Goal: Information Seeking & Learning: Learn about a topic

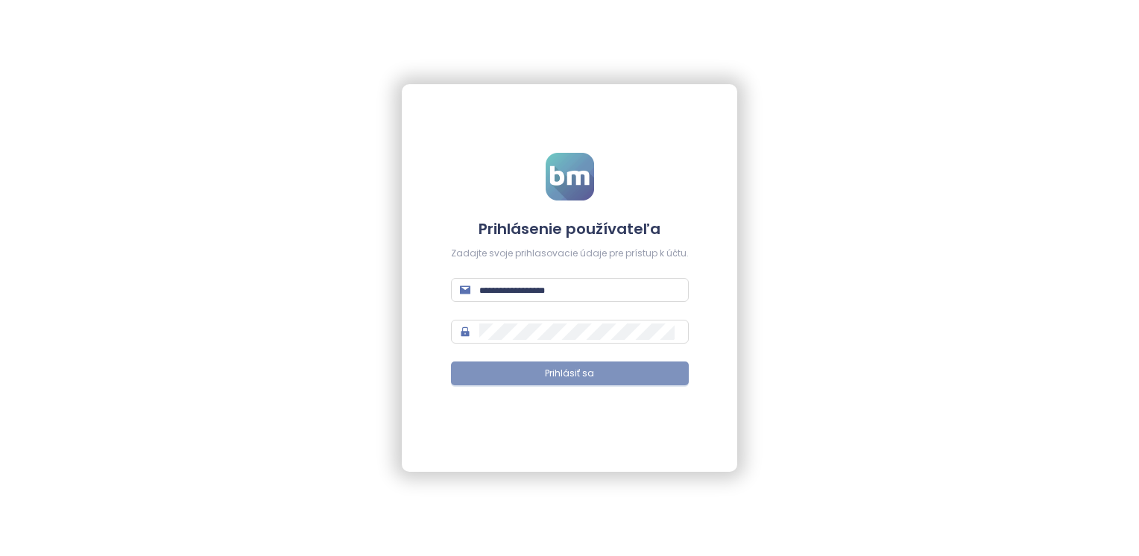
type input "**********"
click at [658, 369] on button "Prihlásiť sa" at bounding box center [570, 373] width 238 height 24
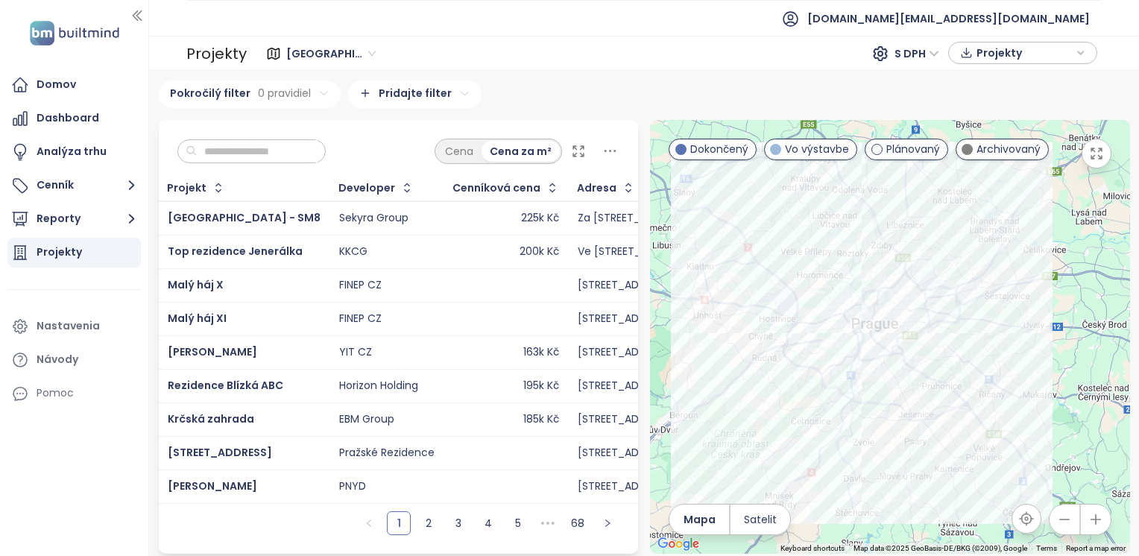
click at [95, 243] on div "Projekty" at bounding box center [73, 253] width 133 height 30
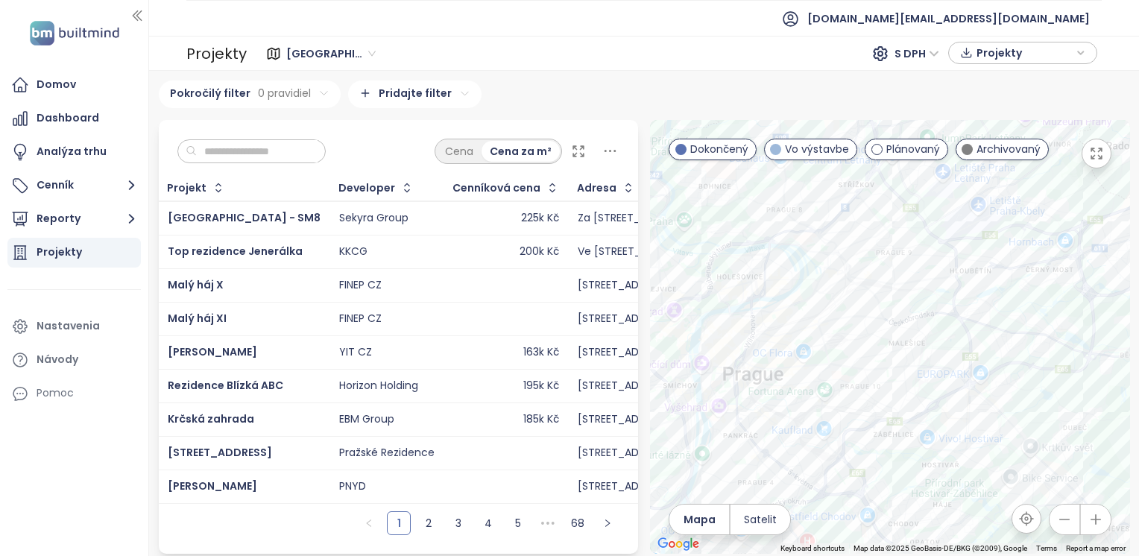
drag, startPoint x: 852, startPoint y: 228, endPoint x: 893, endPoint y: 381, distance: 158.1
click at [893, 381] on div at bounding box center [890, 337] width 480 height 434
click at [918, 53] on span "S DPH" at bounding box center [916, 53] width 45 height 22
click at [919, 104] on div "Bez DPH" at bounding box center [922, 106] width 41 height 16
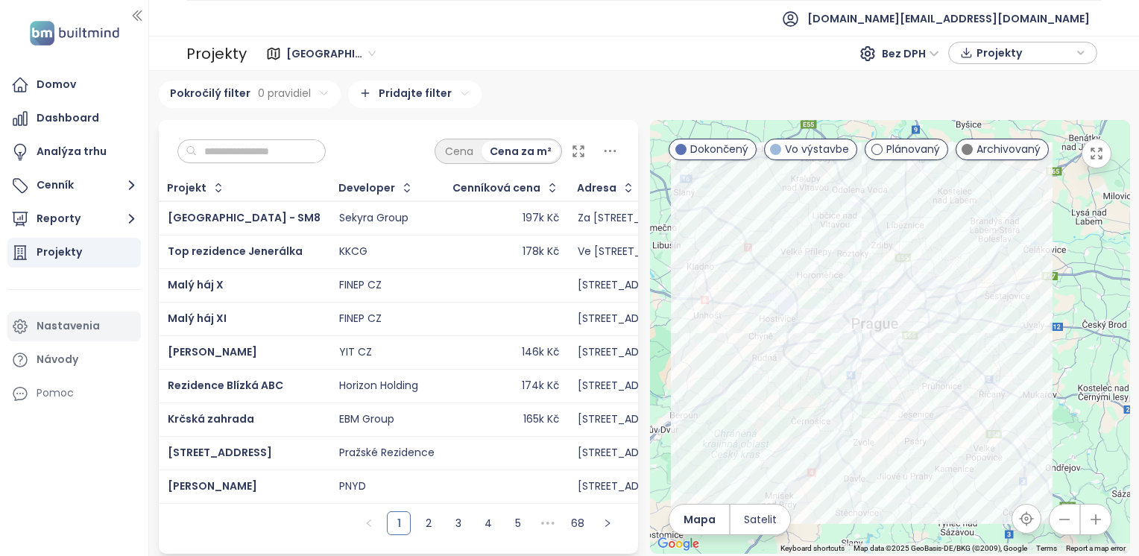
click at [60, 329] on div "Nastavenia" at bounding box center [68, 326] width 63 height 19
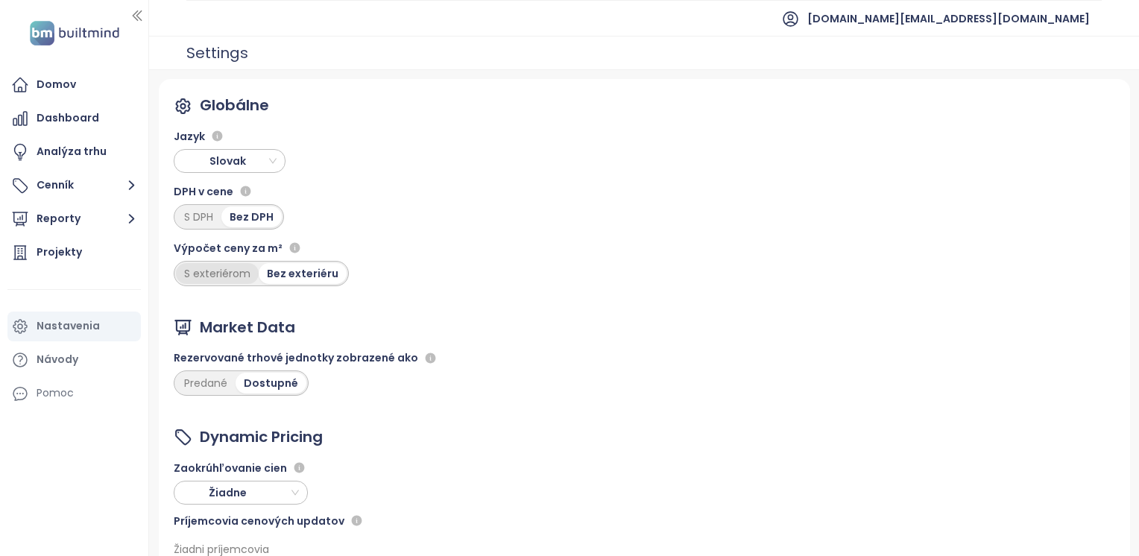
click at [215, 279] on div "S exteriérom" at bounding box center [217, 273] width 83 height 21
click at [40, 80] on div "Domov" at bounding box center [56, 84] width 39 height 19
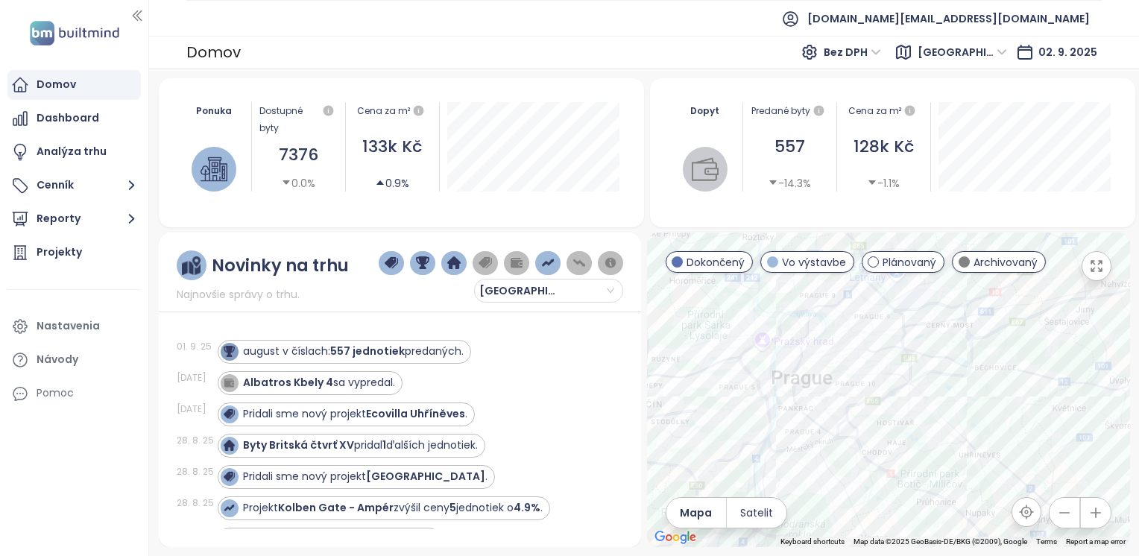
scroll to position [149, 0]
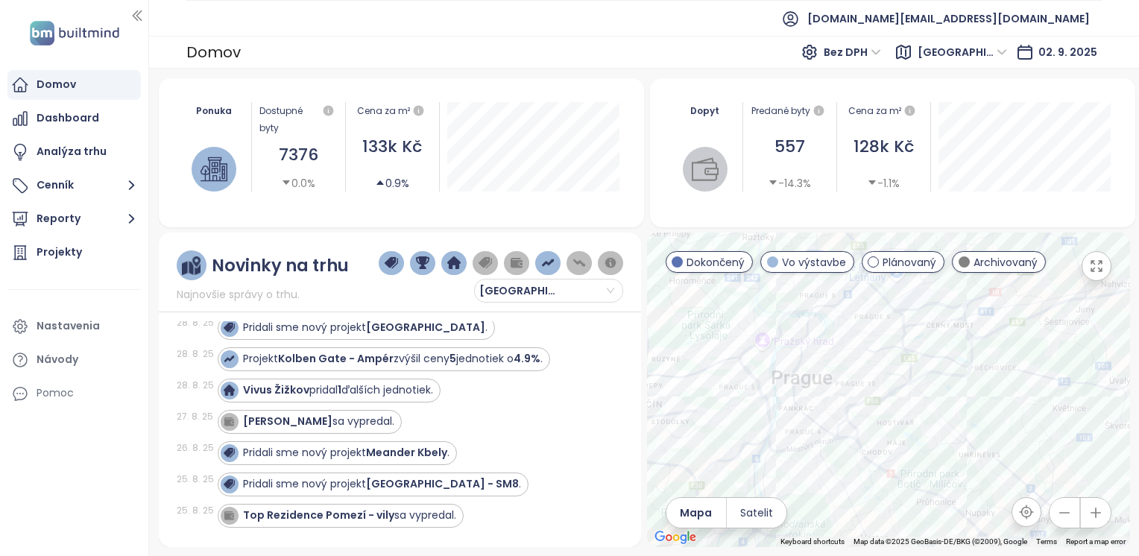
drag, startPoint x: 874, startPoint y: 335, endPoint x: 984, endPoint y: 365, distance: 113.5
drag, startPoint x: 984, startPoint y: 365, endPoint x: 980, endPoint y: 395, distance: 30.0
click at [980, 395] on div at bounding box center [888, 389] width 483 height 314
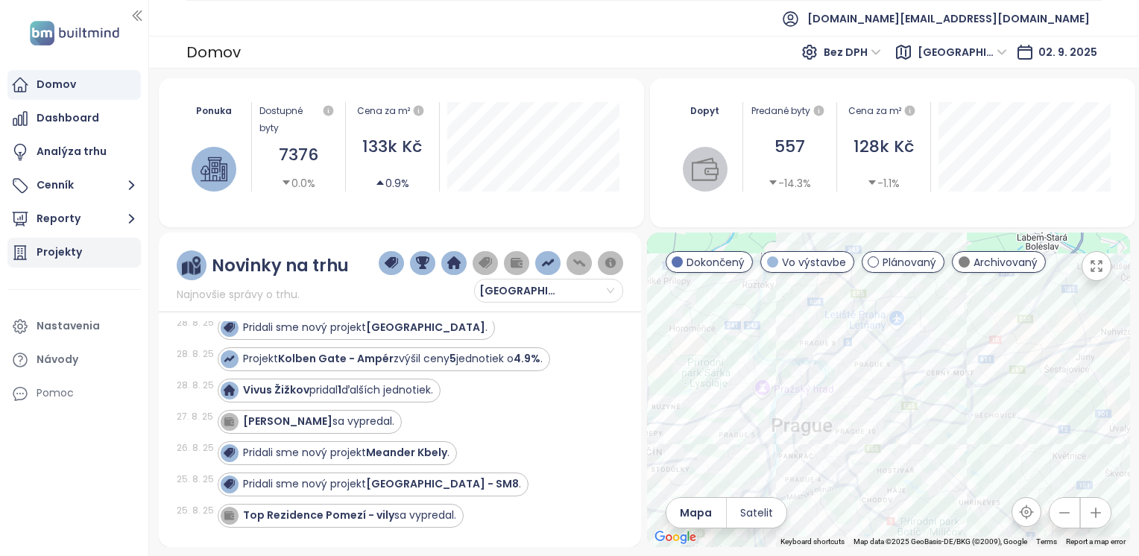
click at [57, 254] on div "Projekty" at bounding box center [59, 252] width 45 height 19
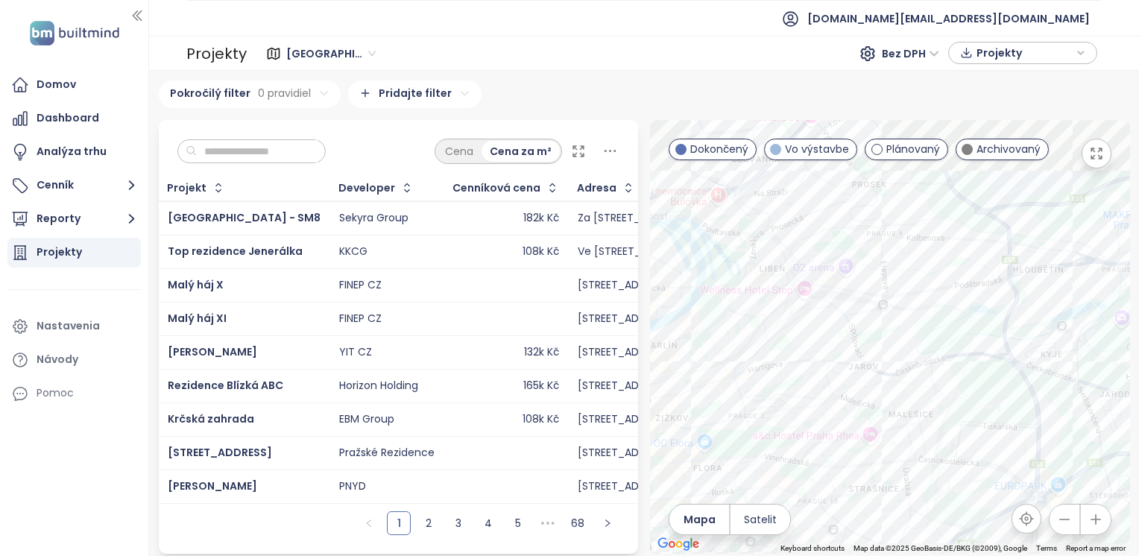
drag, startPoint x: 850, startPoint y: 332, endPoint x: 882, endPoint y: 445, distance: 117.7
click at [882, 445] on div at bounding box center [890, 337] width 480 height 434
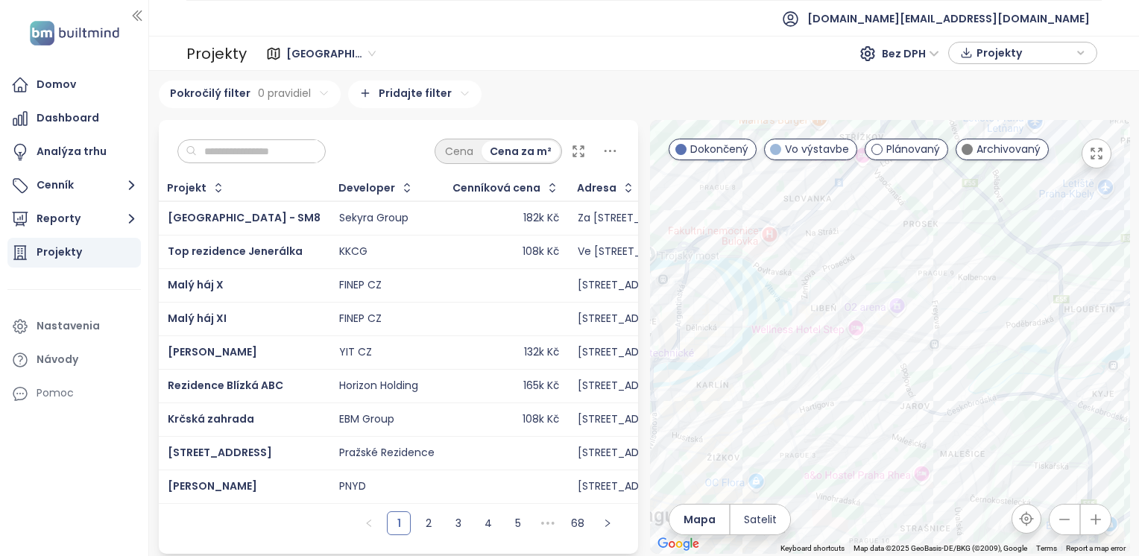
drag, startPoint x: 825, startPoint y: 323, endPoint x: 900, endPoint y: 350, distance: 79.9
click at [900, 350] on div at bounding box center [890, 337] width 480 height 434
drag, startPoint x: 896, startPoint y: 341, endPoint x: 891, endPoint y: 369, distance: 28.1
click at [891, 369] on div at bounding box center [890, 337] width 480 height 434
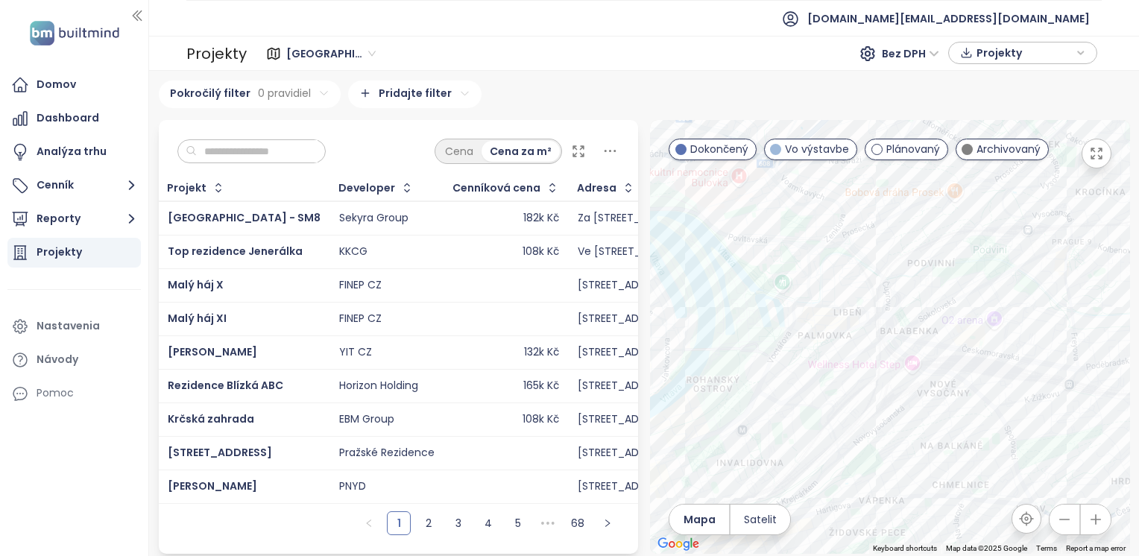
drag, startPoint x: 837, startPoint y: 396, endPoint x: 991, endPoint y: 365, distance: 156.5
click at [991, 365] on div at bounding box center [890, 337] width 480 height 434
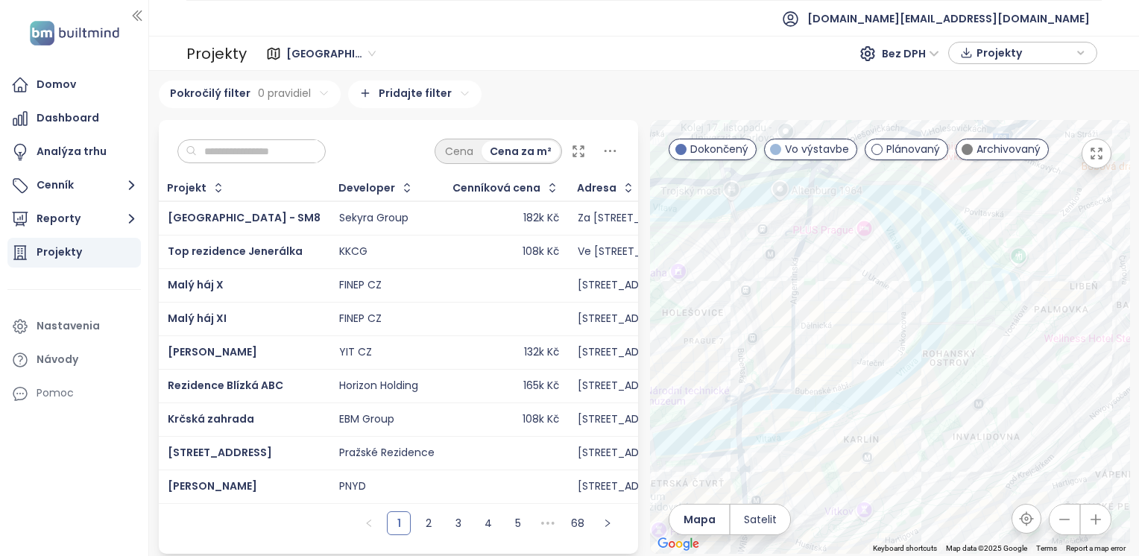
drag, startPoint x: 847, startPoint y: 367, endPoint x: 727, endPoint y: 265, distance: 158.0
click at [727, 265] on div at bounding box center [890, 337] width 480 height 434
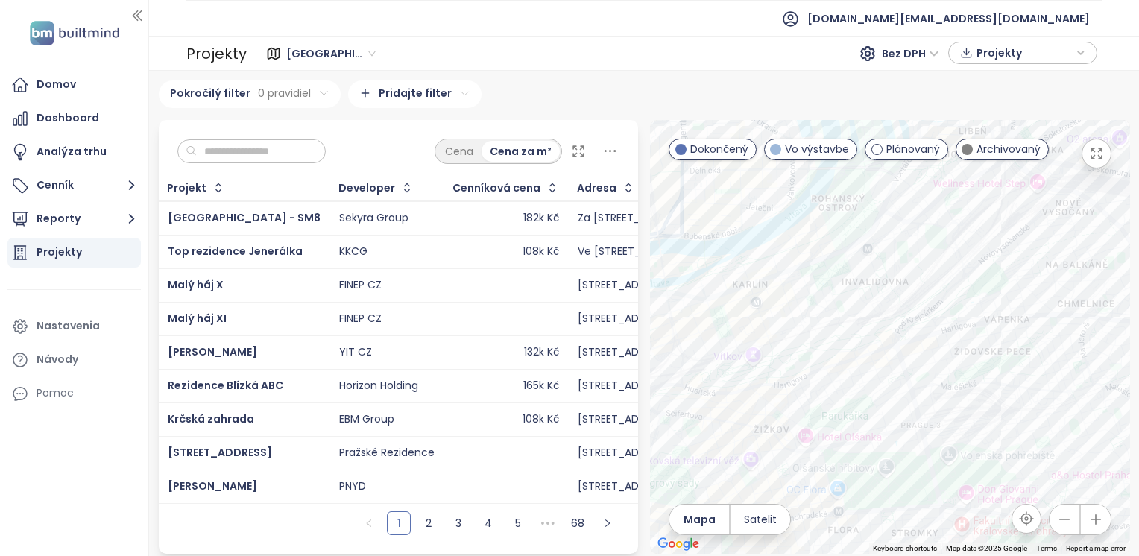
drag, startPoint x: 848, startPoint y: 390, endPoint x: 770, endPoint y: 350, distance: 88.0
click at [770, 350] on div at bounding box center [890, 337] width 480 height 434
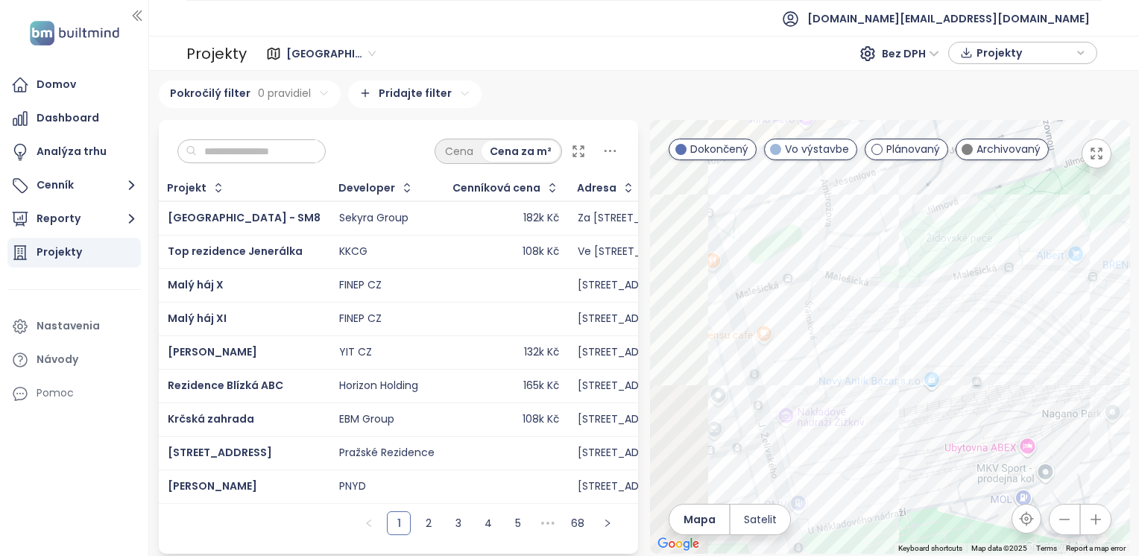
drag, startPoint x: 773, startPoint y: 362, endPoint x: 894, endPoint y: 336, distance: 123.5
click at [894, 336] on div at bounding box center [890, 337] width 480 height 434
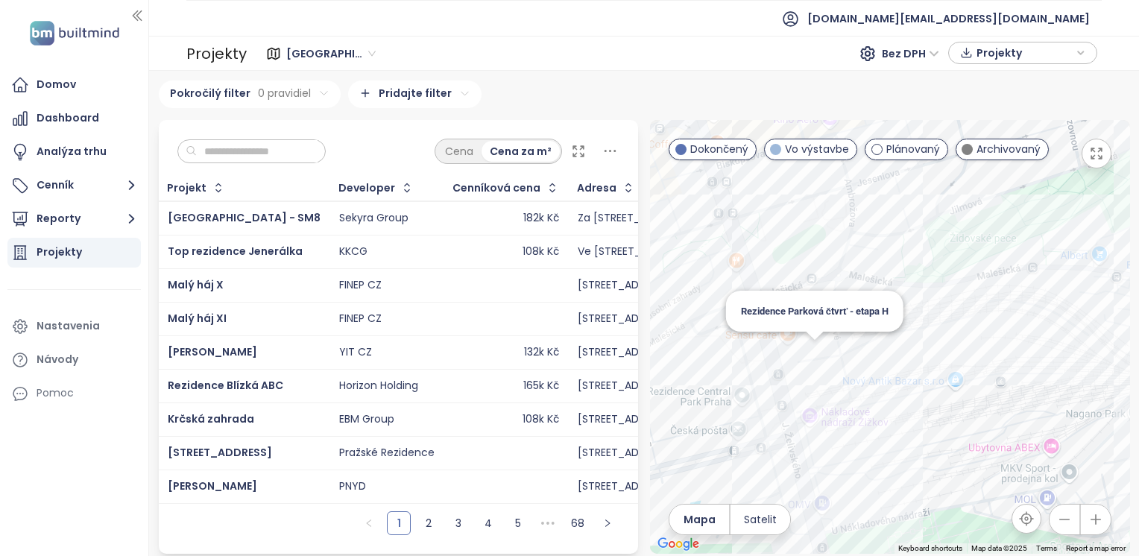
click at [805, 356] on div "Rezidence Parková čtvrť - etapa H" at bounding box center [890, 337] width 480 height 434
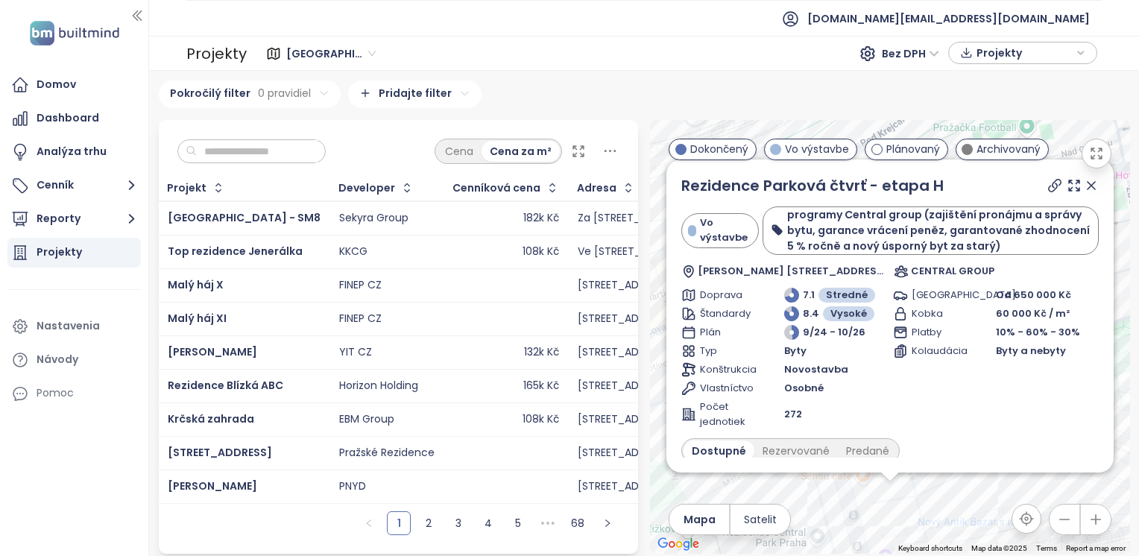
click at [1083, 188] on icon at bounding box center [1090, 185] width 15 height 15
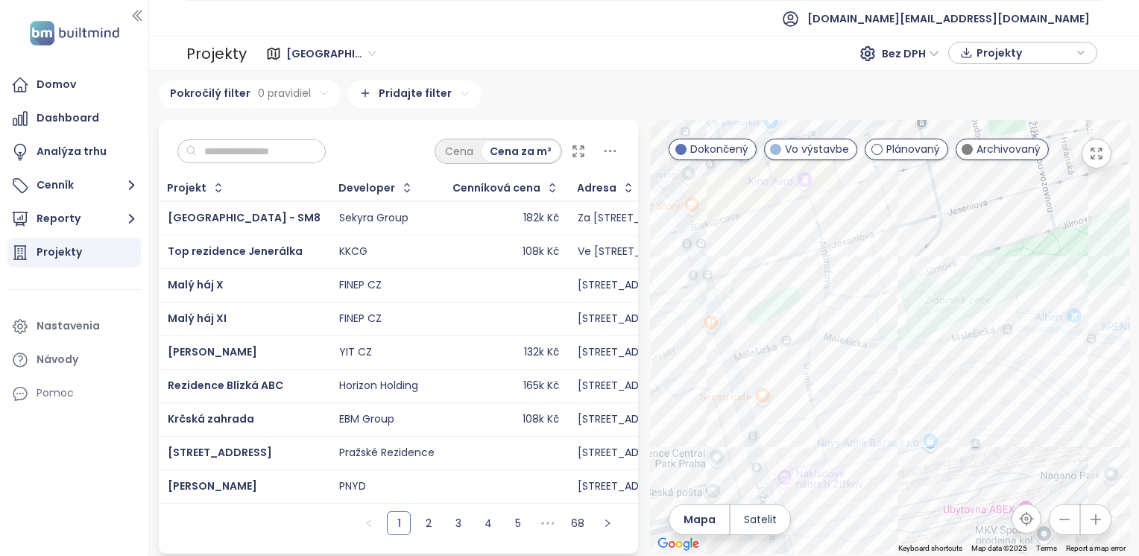
drag, startPoint x: 1017, startPoint y: 424, endPoint x: 879, endPoint y: 305, distance: 182.2
click at [879, 305] on div at bounding box center [890, 337] width 480 height 434
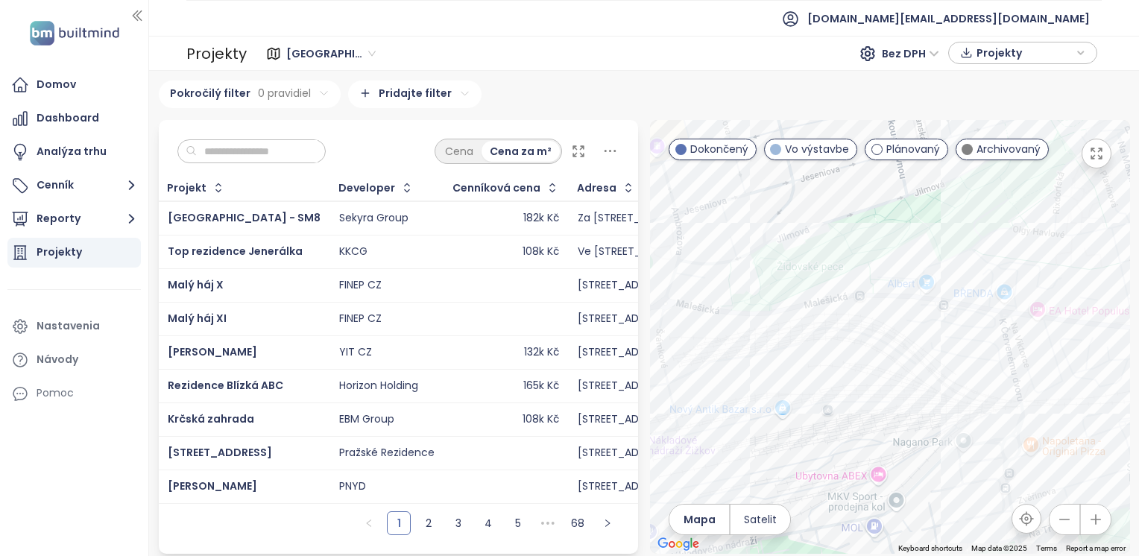
drag, startPoint x: 956, startPoint y: 310, endPoint x: 846, endPoint y: 313, distance: 110.3
click at [846, 313] on div at bounding box center [890, 337] width 480 height 434
click at [951, 262] on div "Byty na Vackově - etapa E" at bounding box center [890, 337] width 480 height 434
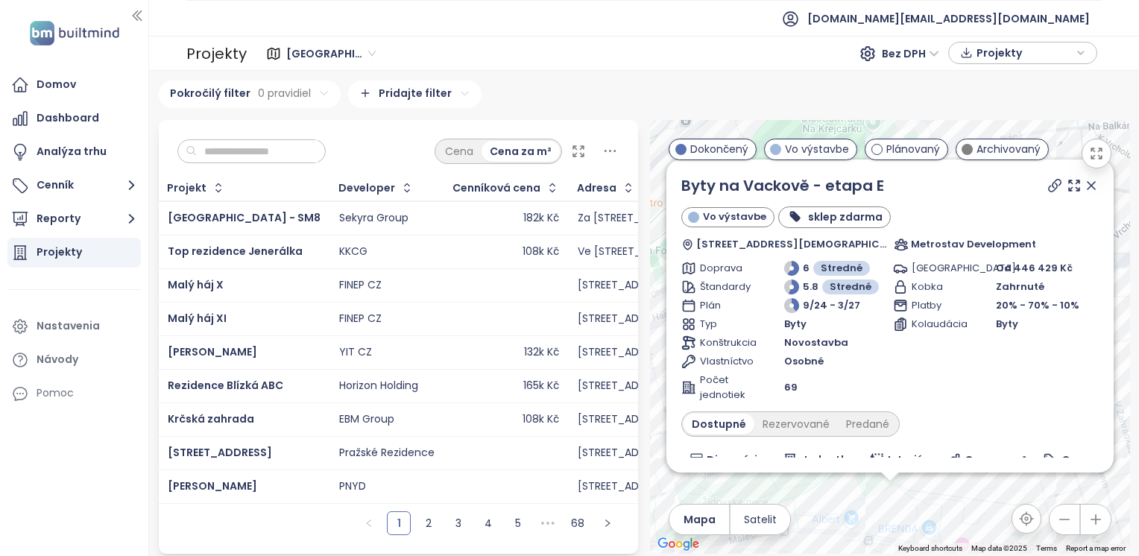
click at [1083, 193] on icon at bounding box center [1090, 185] width 15 height 15
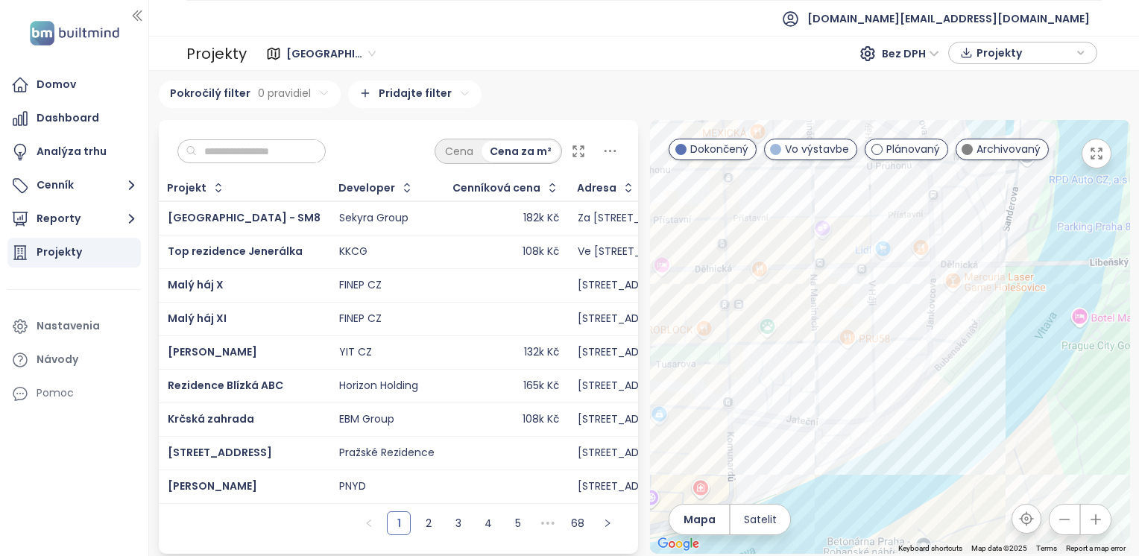
drag, startPoint x: 756, startPoint y: 270, endPoint x: 693, endPoint y: 371, distance: 119.1
click at [693, 371] on div at bounding box center [890, 337] width 480 height 434
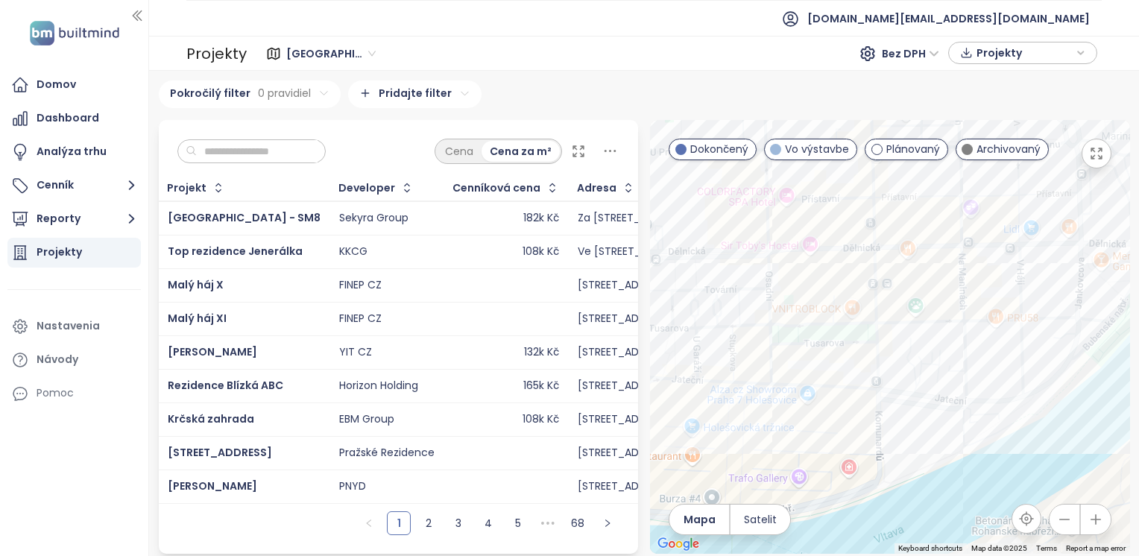
drag, startPoint x: 802, startPoint y: 324, endPoint x: 964, endPoint y: 288, distance: 166.3
click at [964, 288] on div at bounding box center [890, 337] width 480 height 434
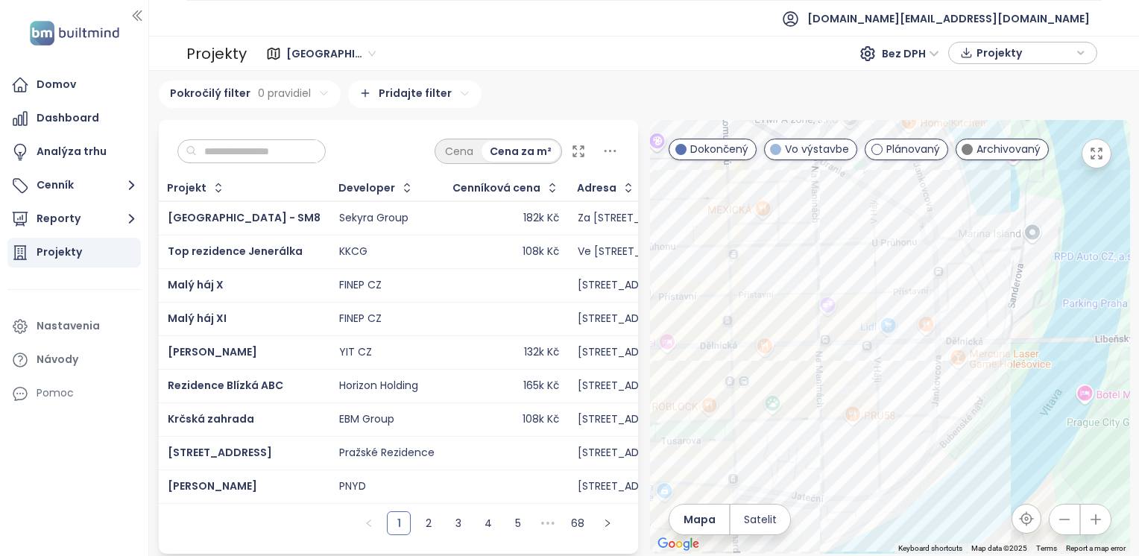
drag, startPoint x: 1036, startPoint y: 252, endPoint x: 925, endPoint y: 357, distance: 153.4
click at [925, 357] on div at bounding box center [890, 337] width 480 height 434
click at [893, 350] on div "So-Ho rezidence 2.etapa" at bounding box center [890, 337] width 480 height 434
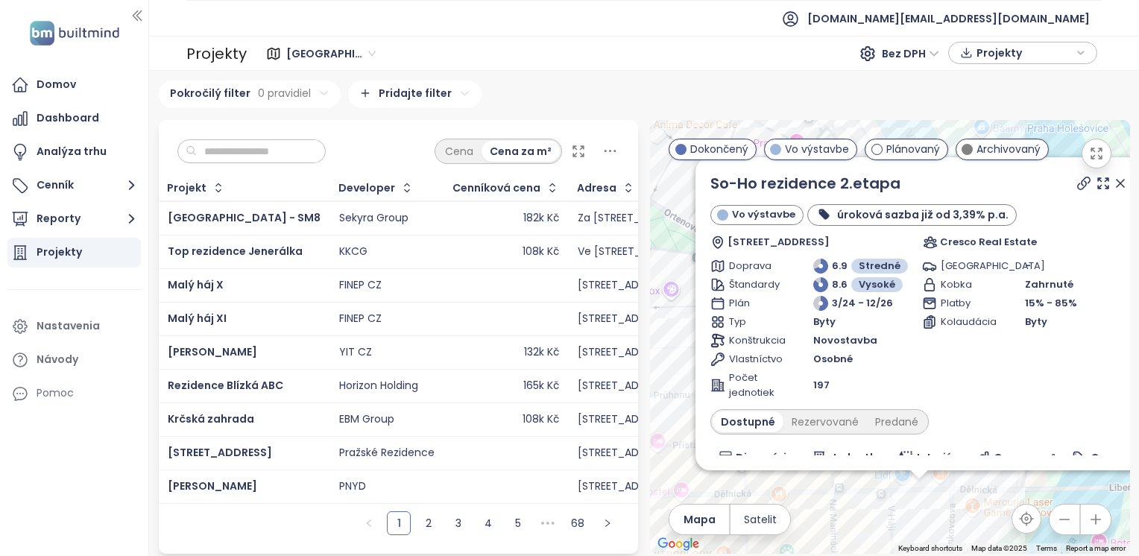
drag, startPoint x: 1022, startPoint y: 361, endPoint x: 1048, endPoint y: 539, distance: 180.0
click at [1048, 539] on div "← Move left → Move right ↑ Move up ↓ Move down + Zoom in - Zoom out Home Jump l…" at bounding box center [890, 337] width 480 height 434
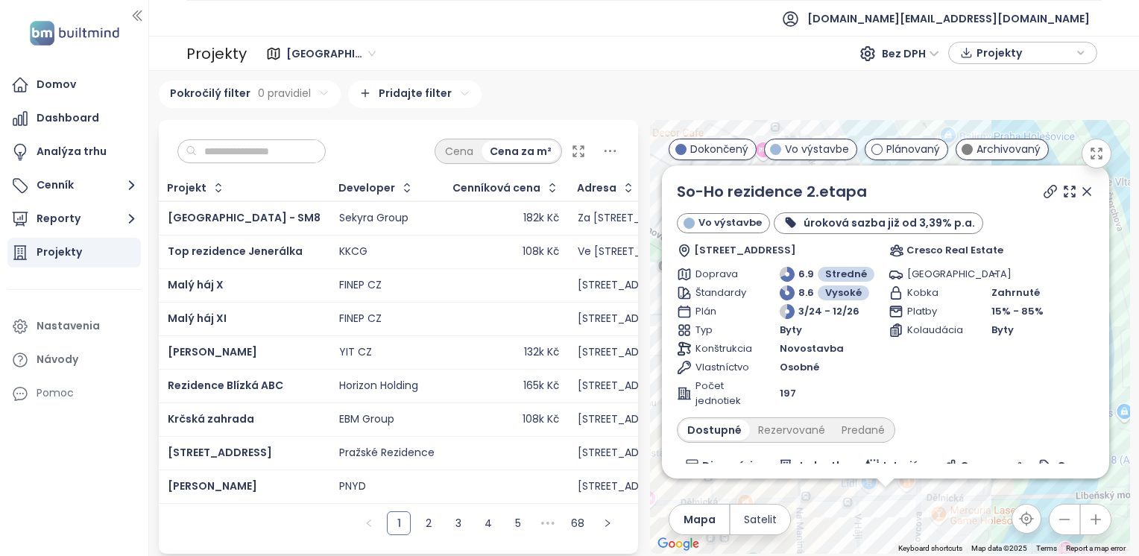
drag, startPoint x: 963, startPoint y: 487, endPoint x: 926, endPoint y: 495, distance: 38.1
click at [926, 495] on div "So-Ho rezidence 2.etapa Vo výstavbe úroková sazba již od 3,39% p.a. Dělnická 15…" at bounding box center [890, 337] width 480 height 434
click at [1057, 522] on icon "button" at bounding box center [1064, 519] width 15 height 15
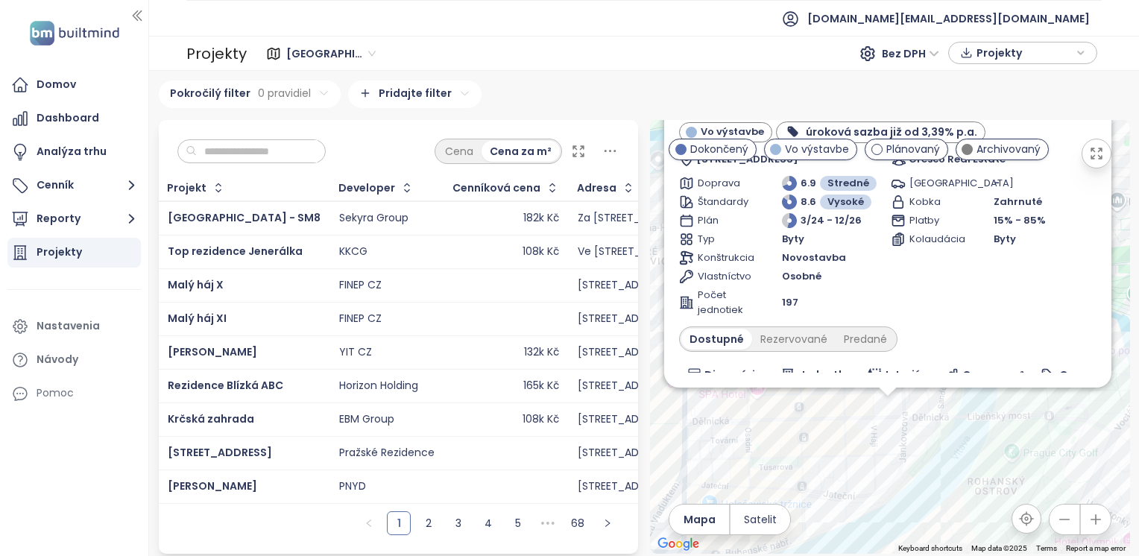
click at [1088, 525] on icon "button" at bounding box center [1095, 519] width 15 height 15
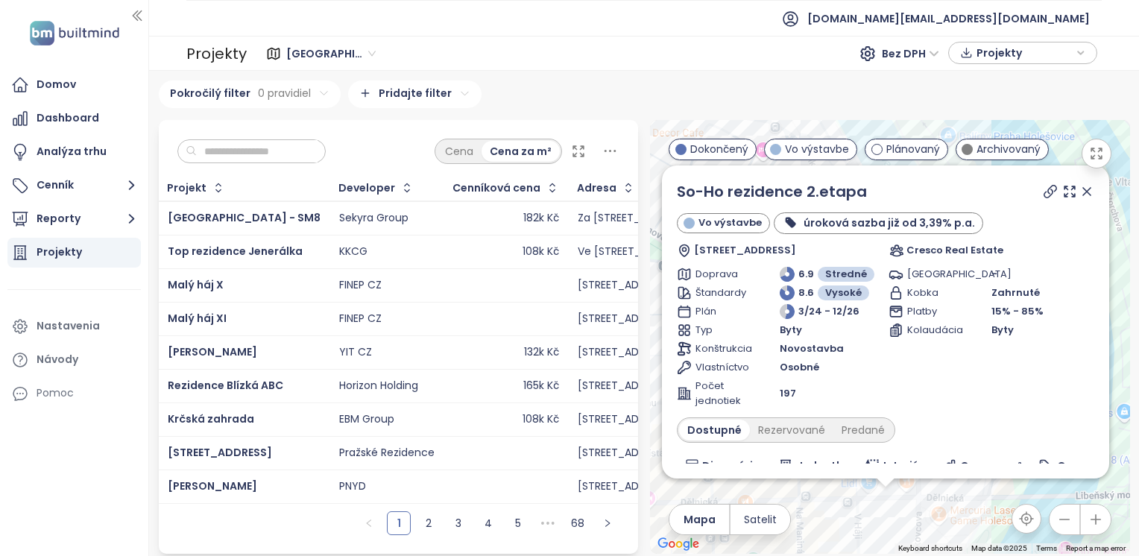
click at [1079, 195] on icon at bounding box center [1086, 191] width 15 height 15
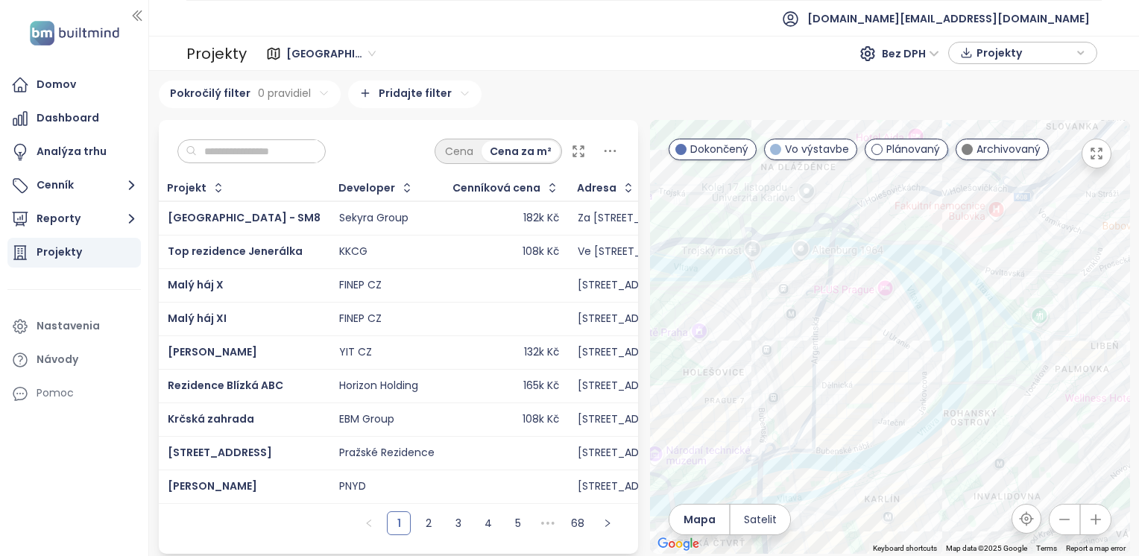
drag, startPoint x: 852, startPoint y: 481, endPoint x: 885, endPoint y: 446, distance: 48.5
click at [893, 451] on div at bounding box center [890, 337] width 480 height 434
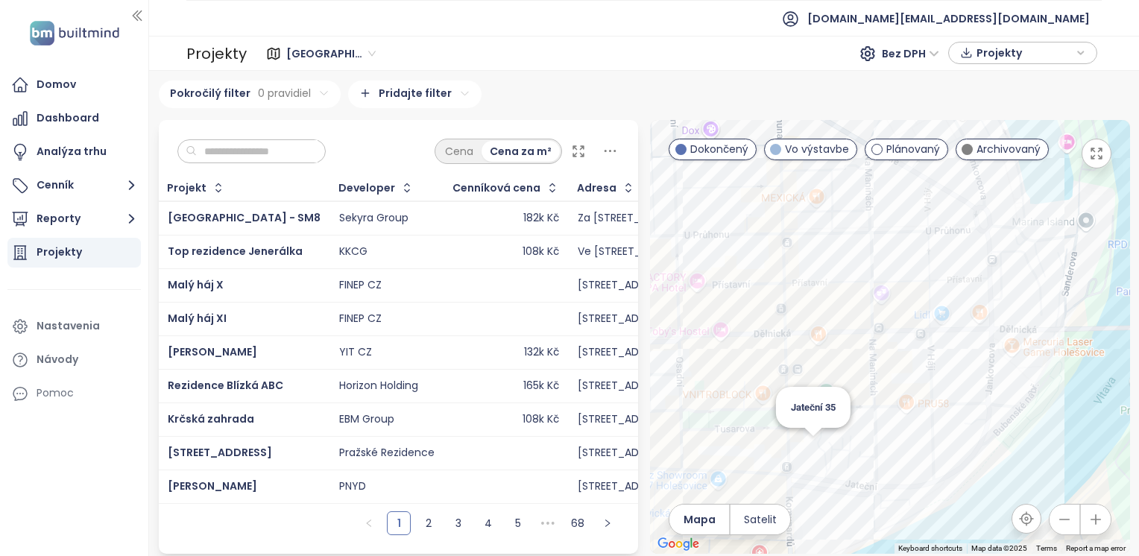
scroll to position [6, 0]
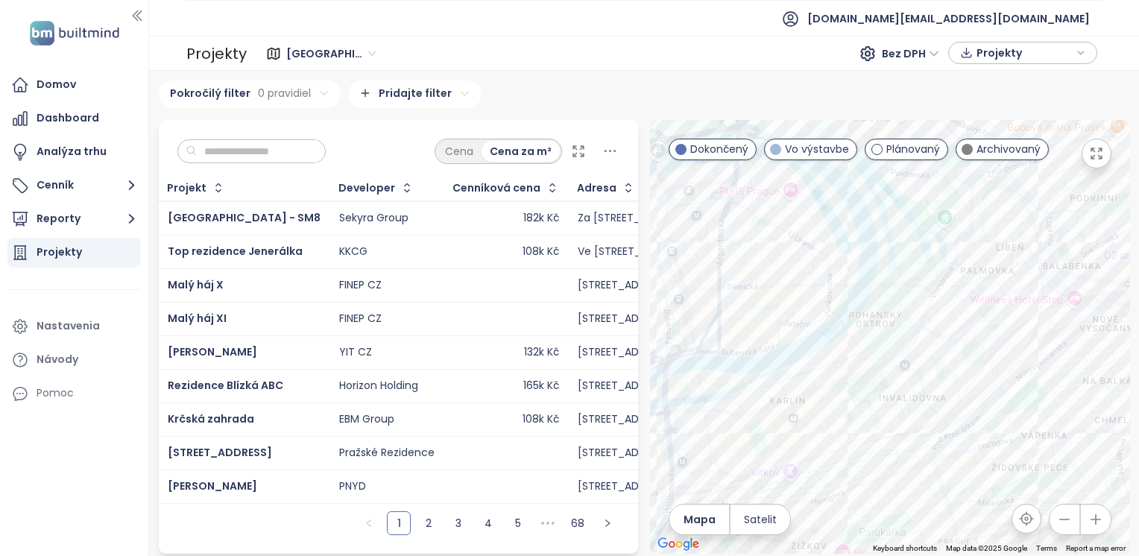
drag, startPoint x: 860, startPoint y: 414, endPoint x: 808, endPoint y: 323, distance: 104.4
click at [808, 323] on div at bounding box center [890, 337] width 480 height 434
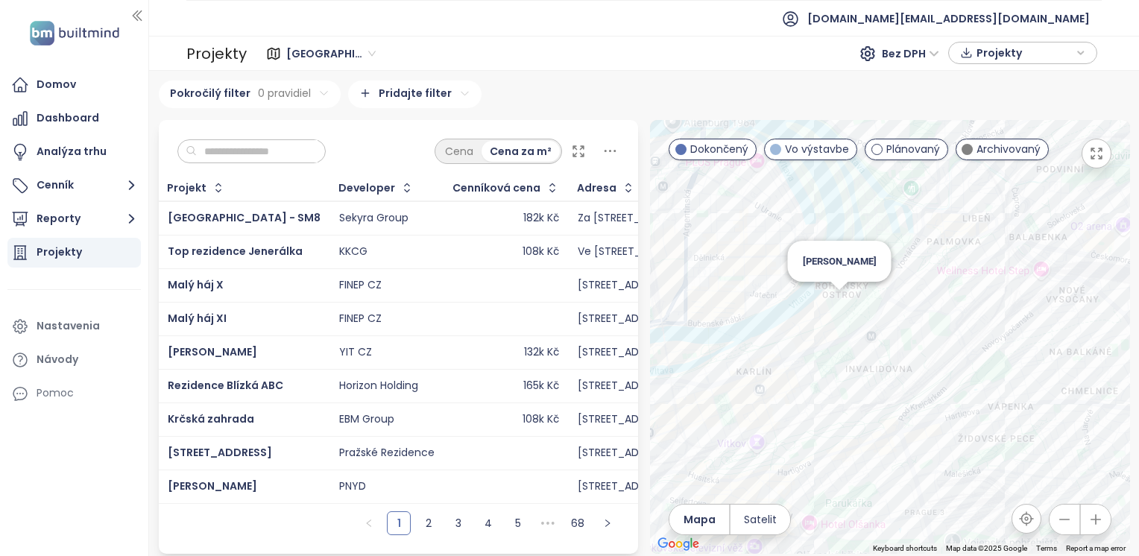
click at [835, 298] on div "[PERSON_NAME]" at bounding box center [890, 337] width 480 height 434
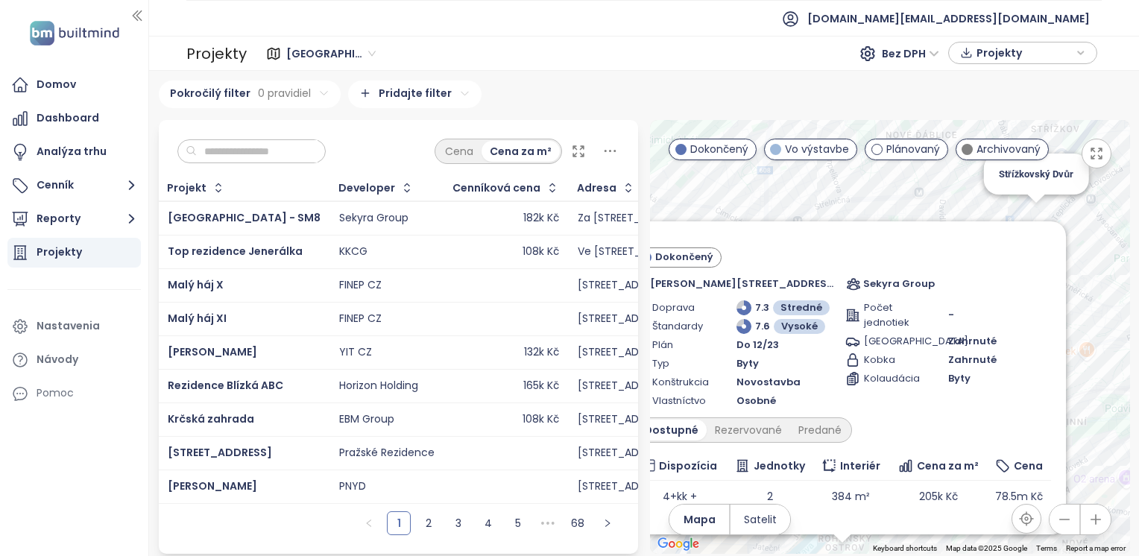
scroll to position [0, 0]
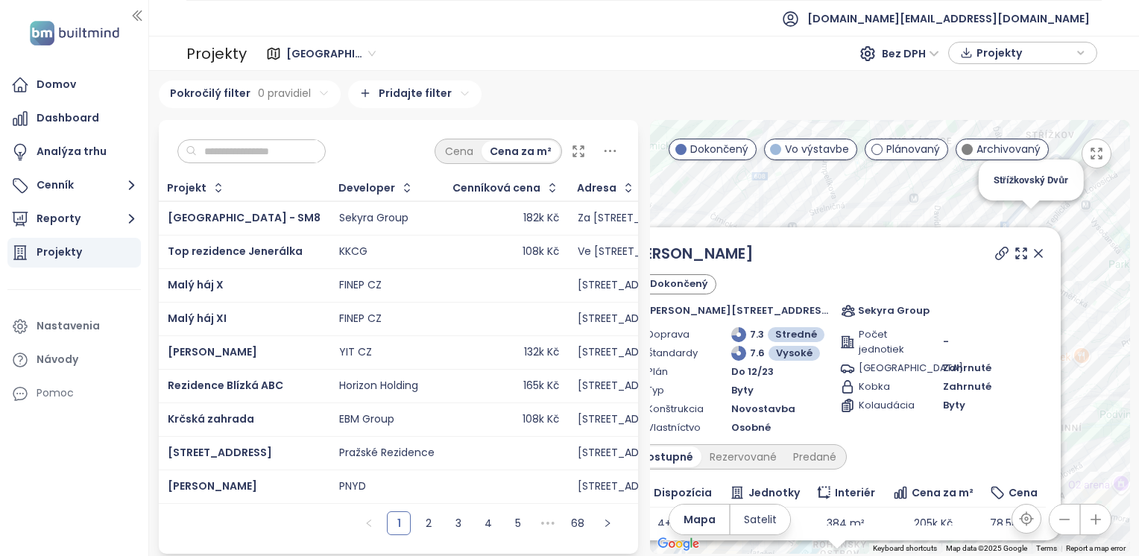
click at [1030, 252] on icon at bounding box center [1037, 253] width 15 height 15
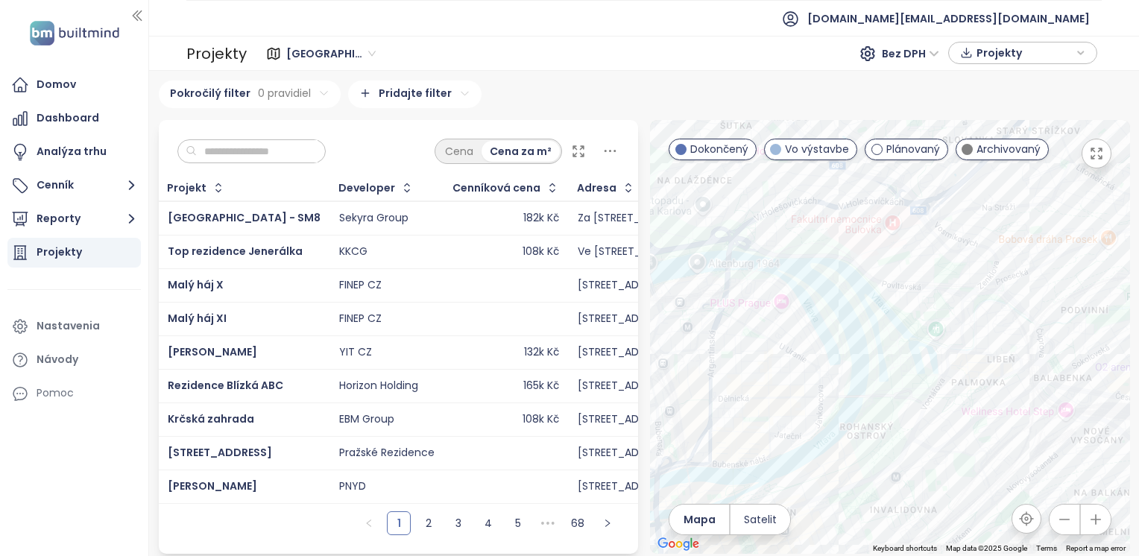
drag, startPoint x: 805, startPoint y: 469, endPoint x: 835, endPoint y: 338, distance: 134.5
click at [835, 338] on div at bounding box center [890, 337] width 480 height 434
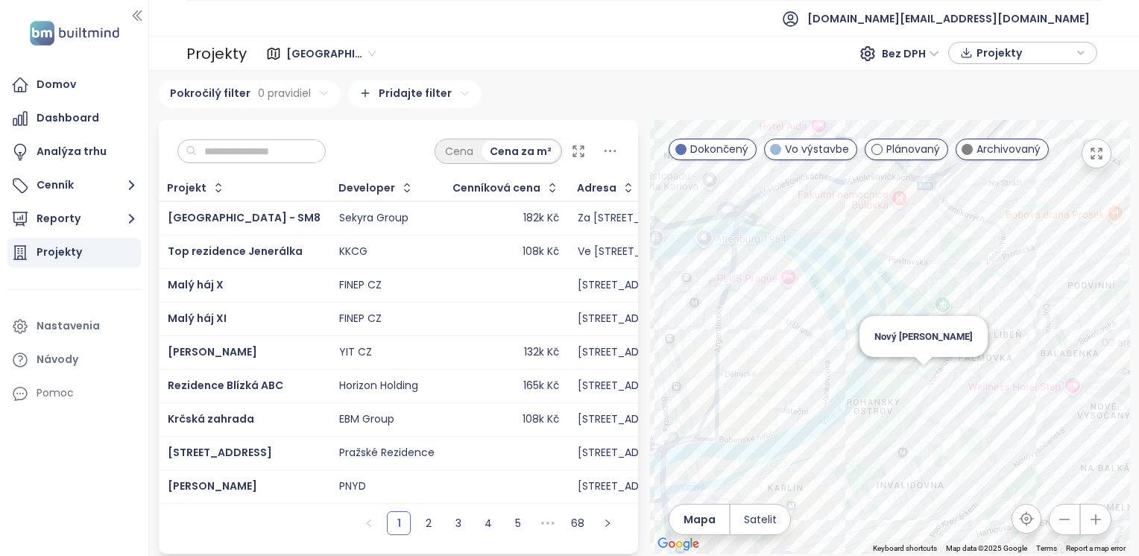
click at [911, 370] on div "Nový [PERSON_NAME]" at bounding box center [890, 337] width 480 height 434
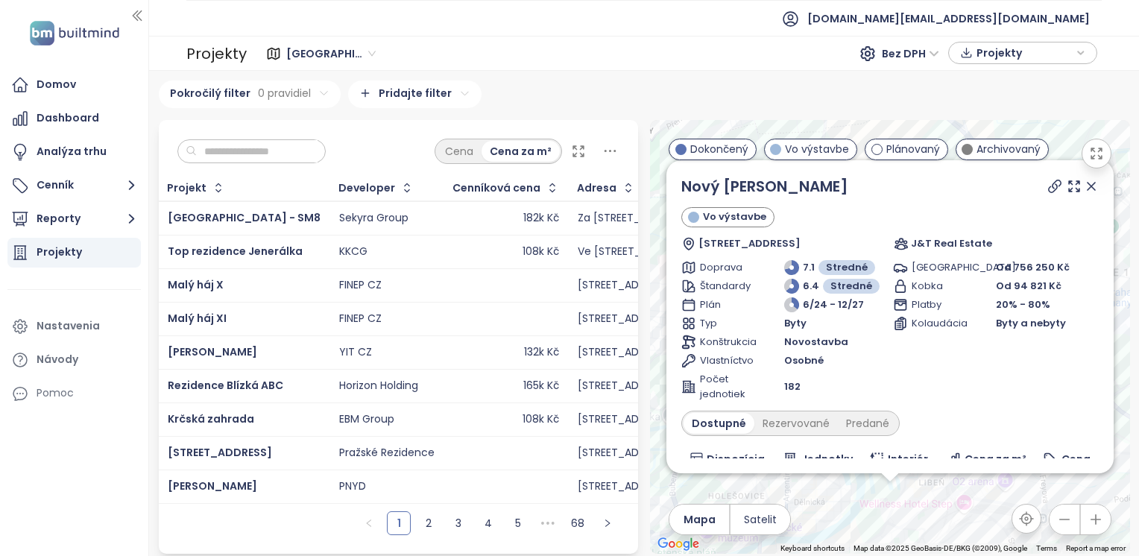
click at [1083, 186] on icon at bounding box center [1090, 186] width 15 height 15
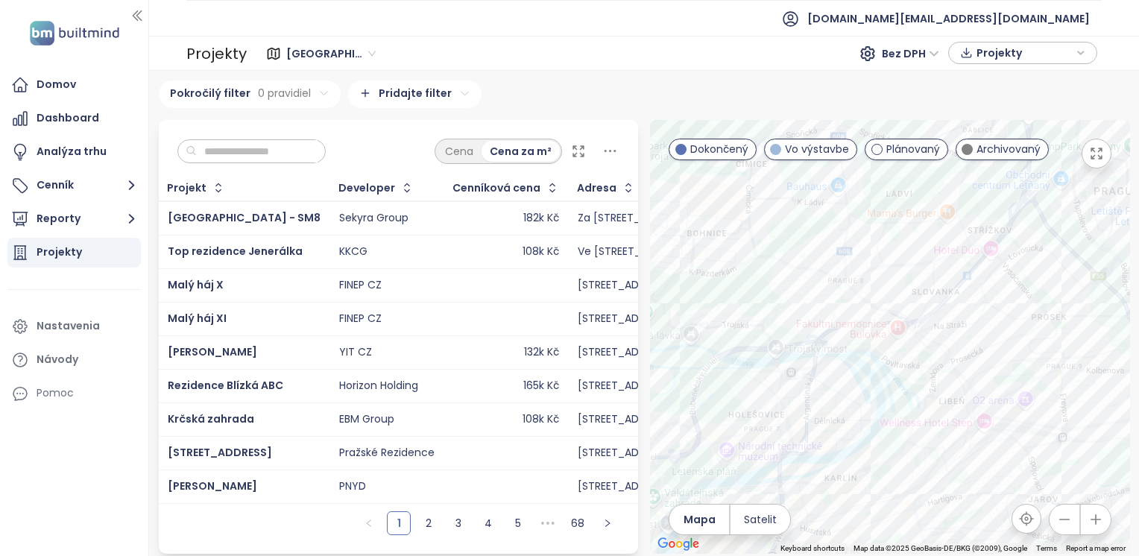
drag, startPoint x: 838, startPoint y: 395, endPoint x: 867, endPoint y: 280, distance: 118.4
click at [867, 280] on div at bounding box center [890, 337] width 480 height 434
